Goal: Check status: Check status

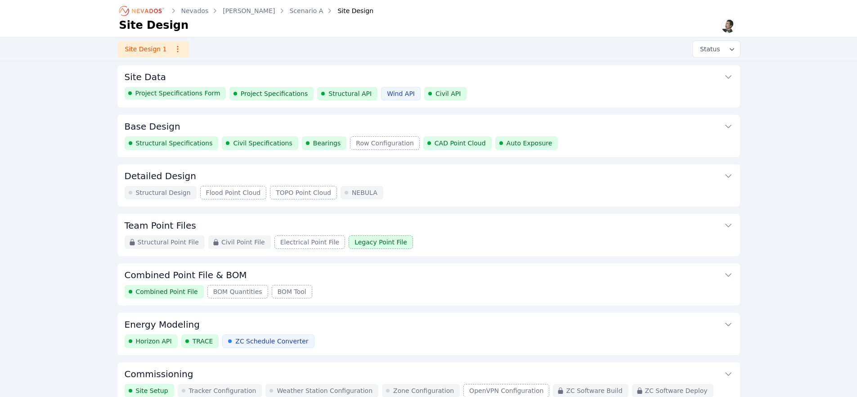
scroll to position [2, 0]
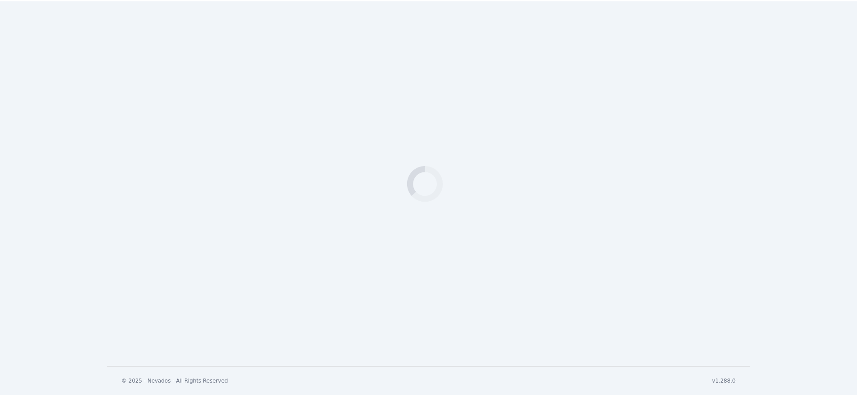
scroll to position [338, 0]
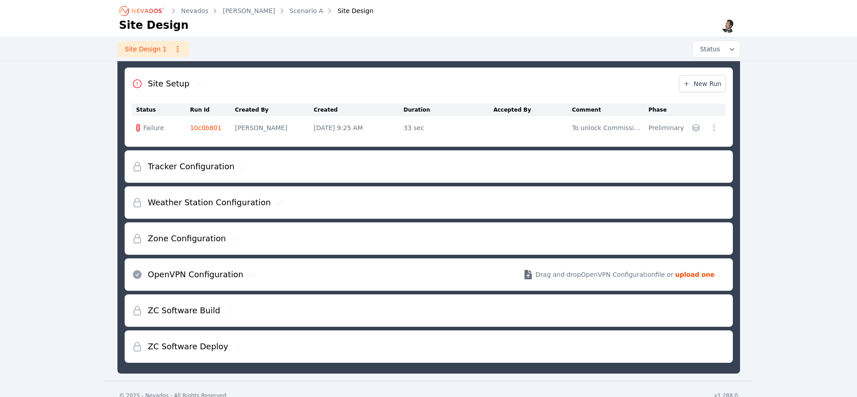
click at [214, 127] on link "10c0b801" at bounding box center [206, 127] width 32 height 7
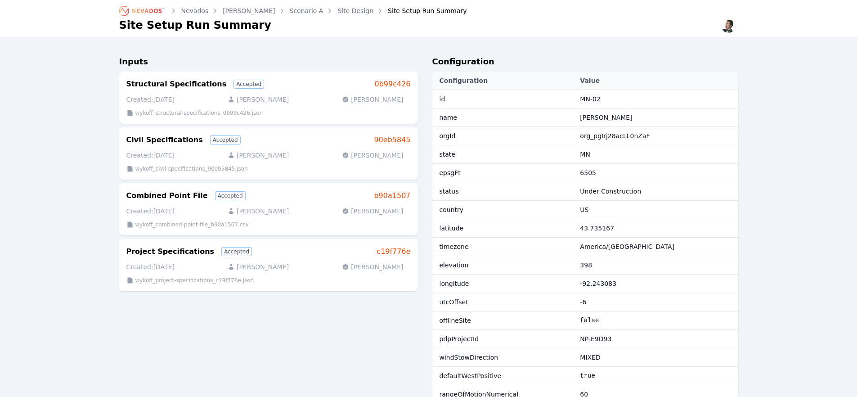
click at [338, 9] on link "Site Design" at bounding box center [356, 10] width 36 height 9
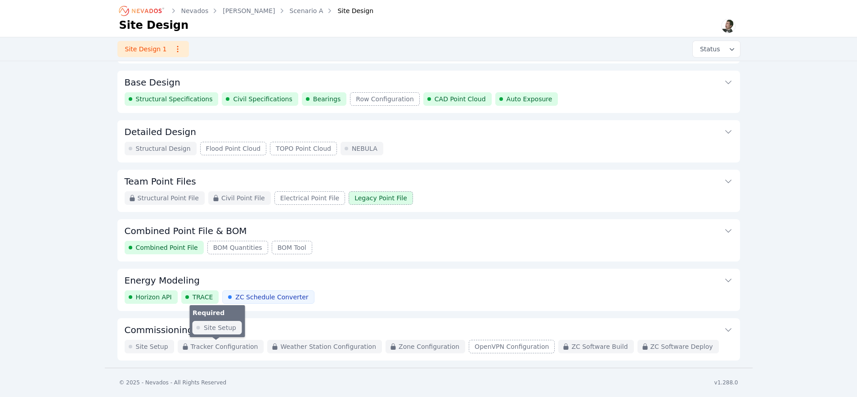
click at [230, 340] on div "Tracker Configuration" at bounding box center [221, 347] width 86 height 14
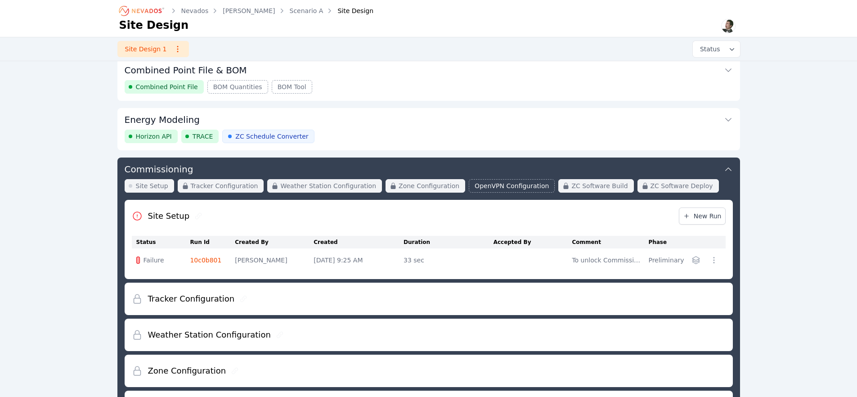
scroll to position [214, 0]
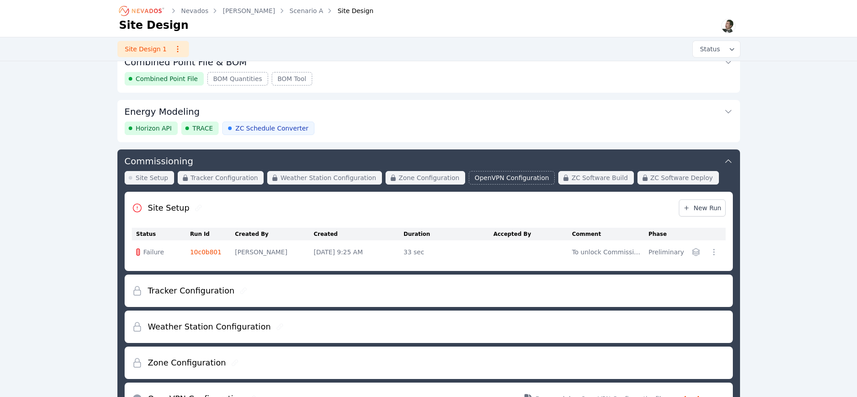
click at [206, 252] on link "10c0b801" at bounding box center [206, 251] width 32 height 7
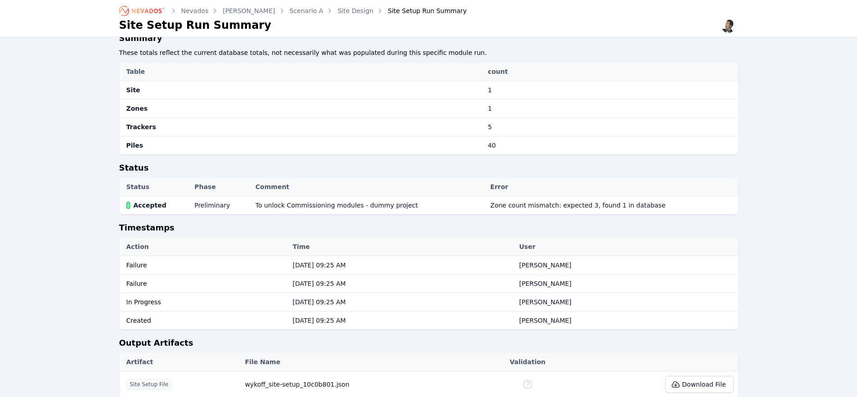
scroll to position [409, 0]
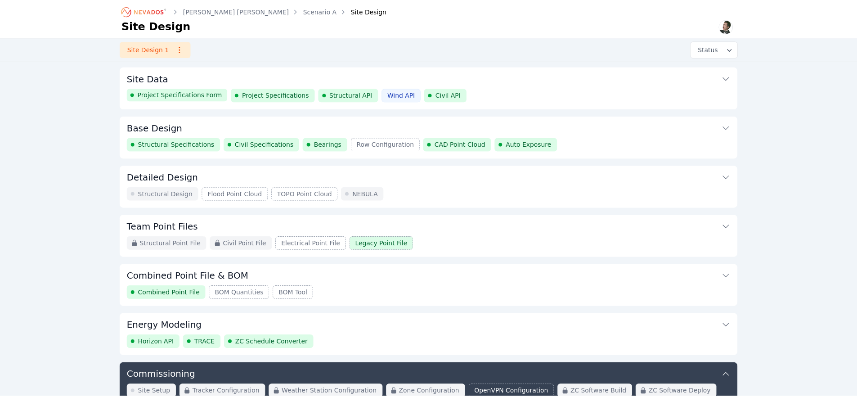
scroll to position [296, 0]
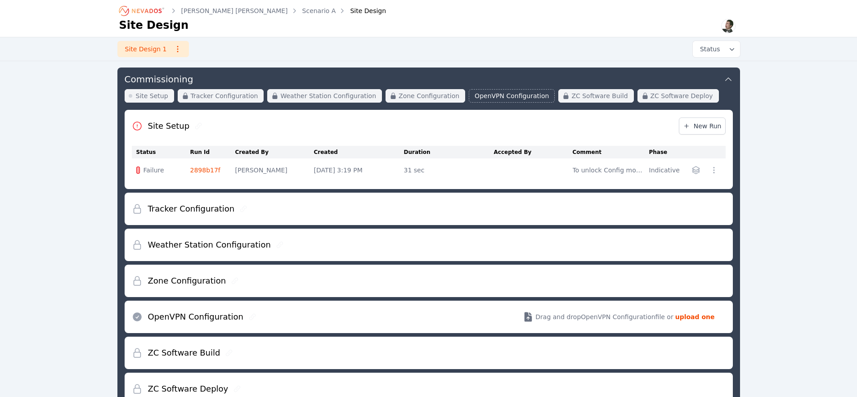
click at [205, 171] on link "2898b17f" at bounding box center [205, 170] width 30 height 7
